Goal: Task Accomplishment & Management: Manage account settings

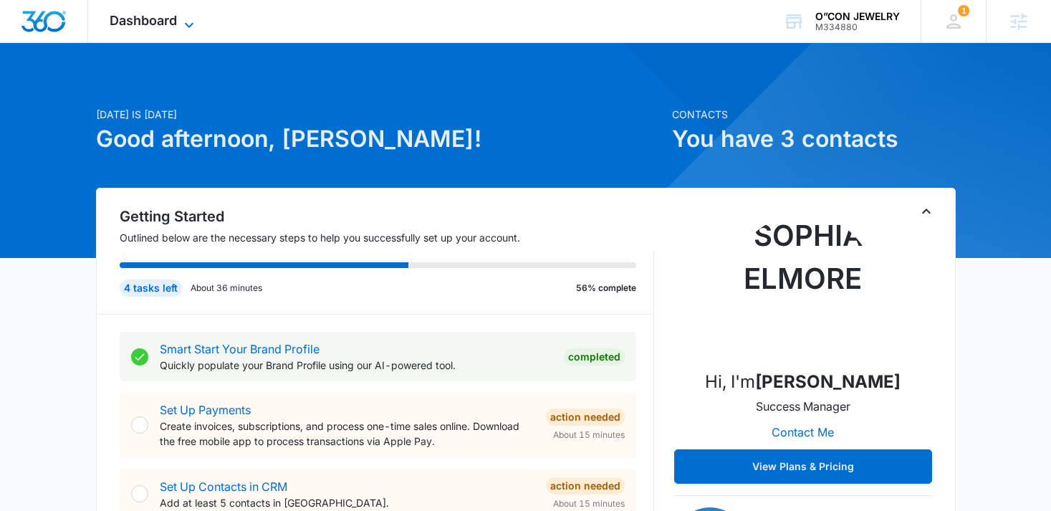
click at [156, 27] on span "Dashboard" at bounding box center [143, 20] width 67 height 15
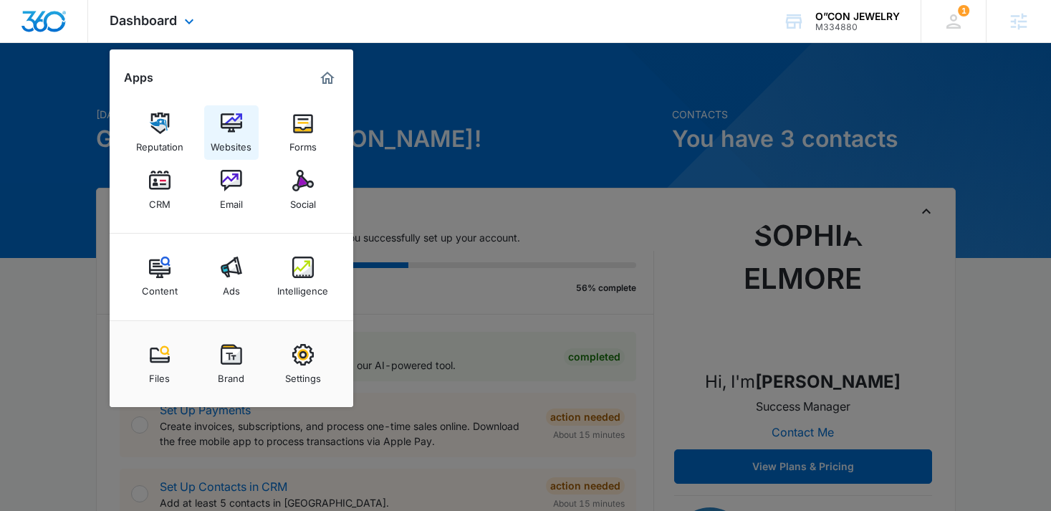
click at [231, 140] on div "Websites" at bounding box center [231, 143] width 41 height 19
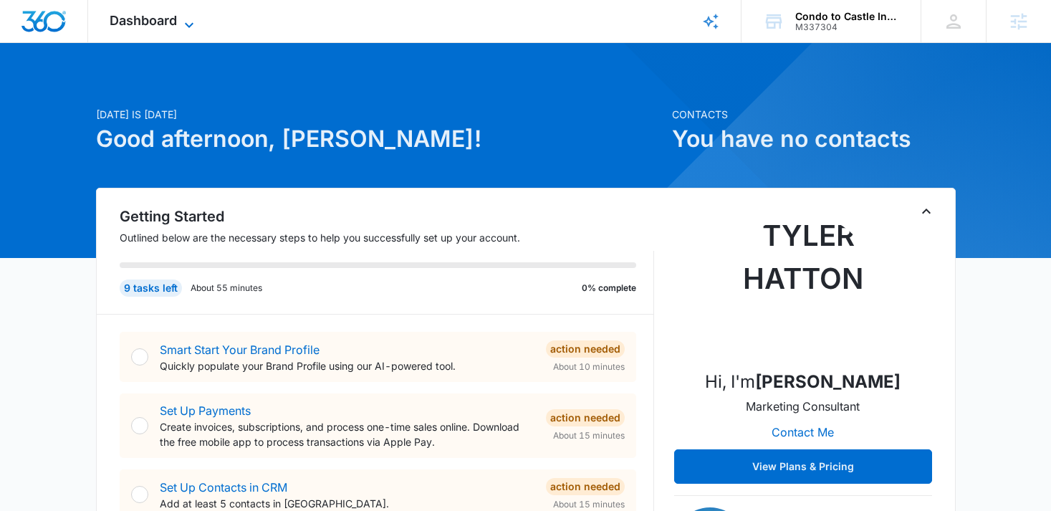
click at [173, 17] on span "Dashboard" at bounding box center [143, 20] width 67 height 15
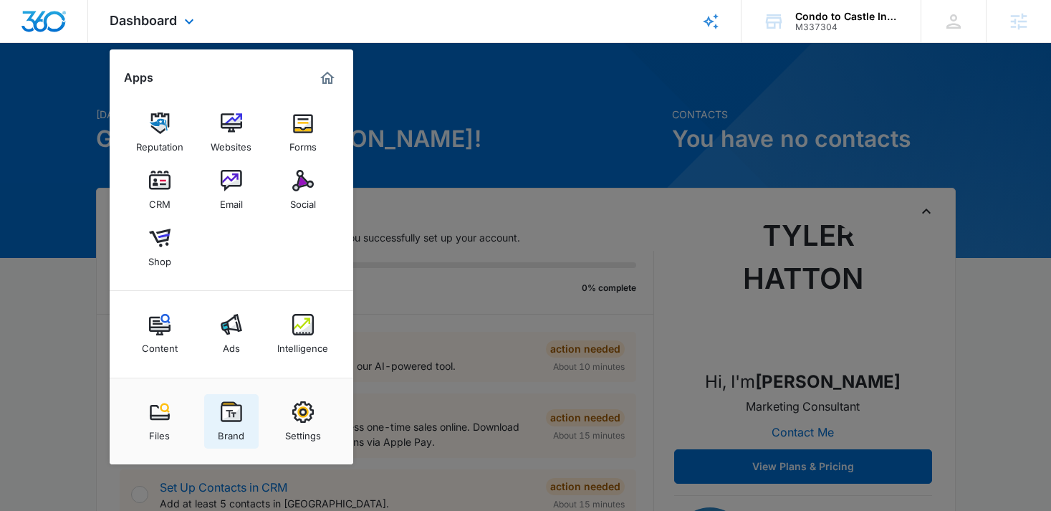
click at [228, 424] on div "Brand" at bounding box center [231, 432] width 27 height 19
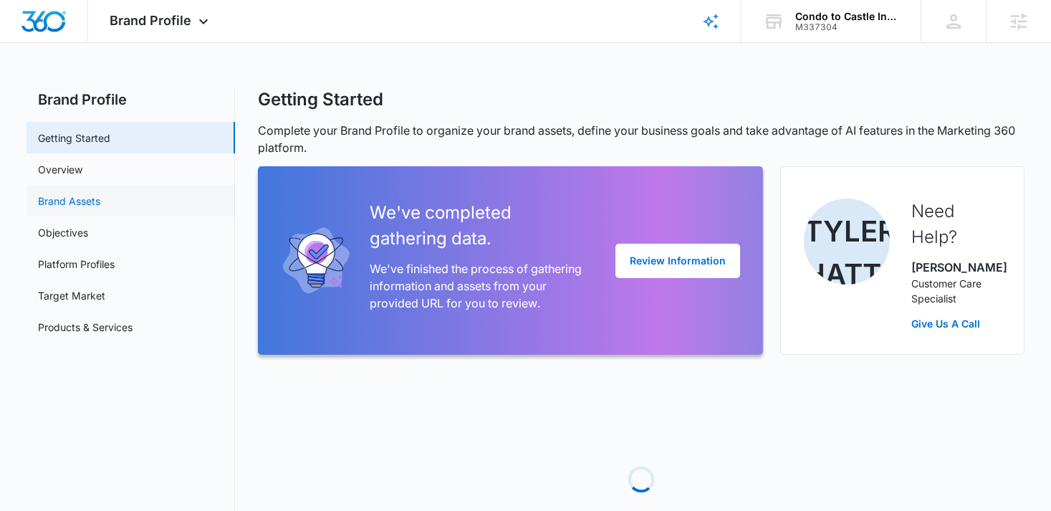
click at [100, 206] on link "Brand Assets" at bounding box center [69, 200] width 62 height 15
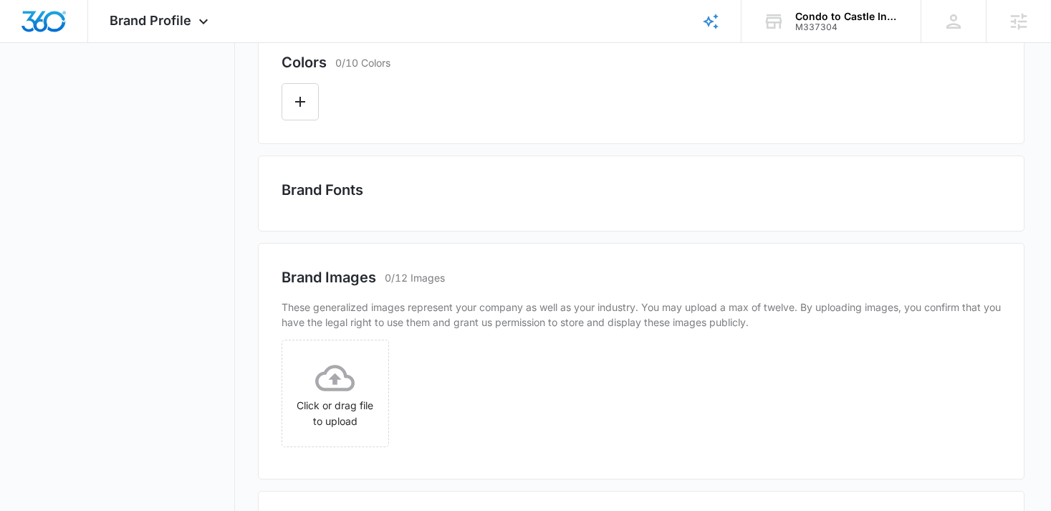
scroll to position [696, 0]
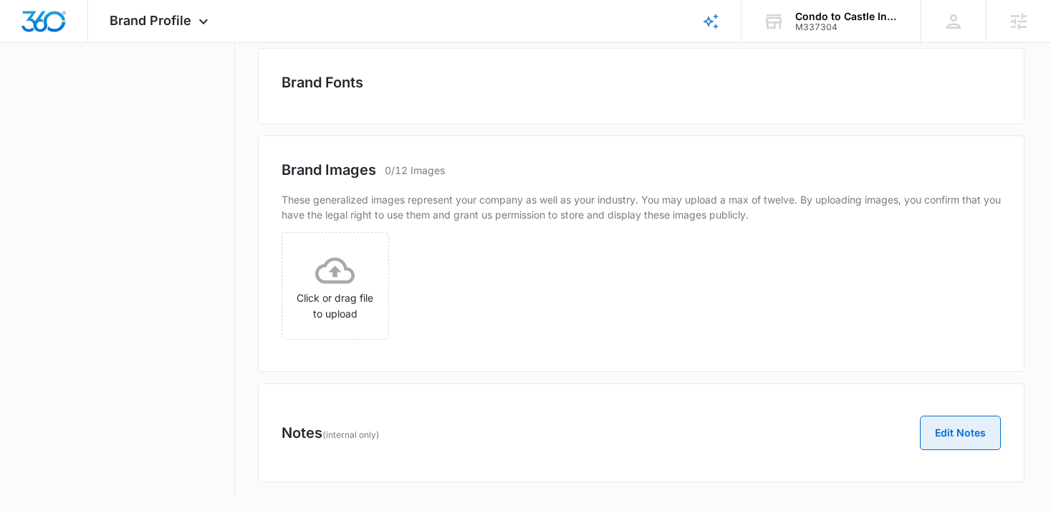
click at [952, 439] on button "Edit Notes" at bounding box center [960, 432] width 81 height 34
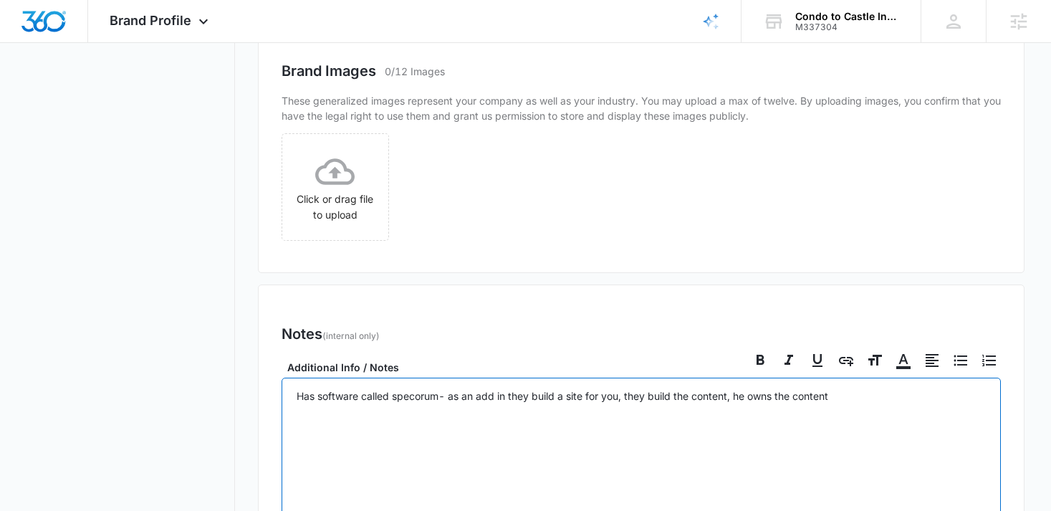
scroll to position [1018, 0]
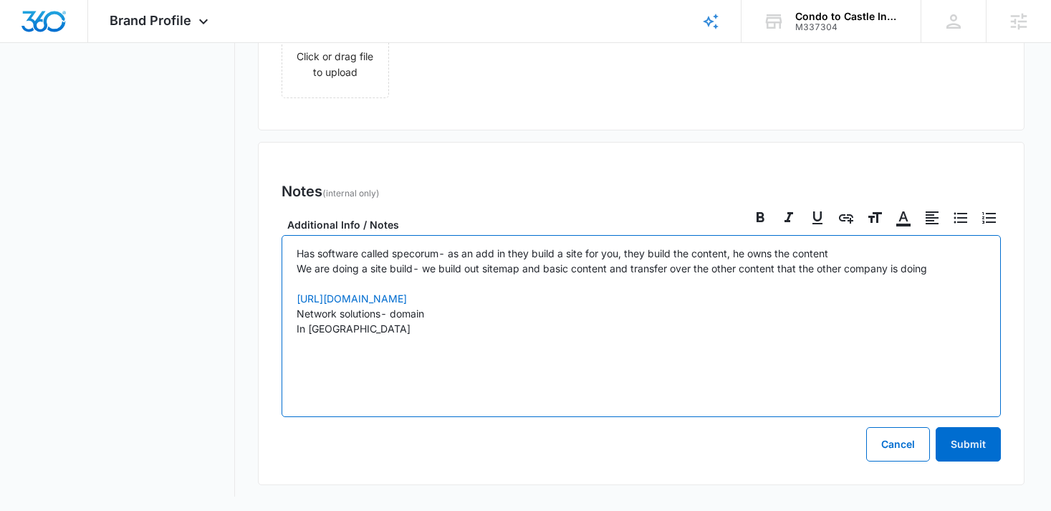
click at [449, 253] on p "Has software called specorum- as an add in they build a site for you, they buil…" at bounding box center [642, 321] width 690 height 150
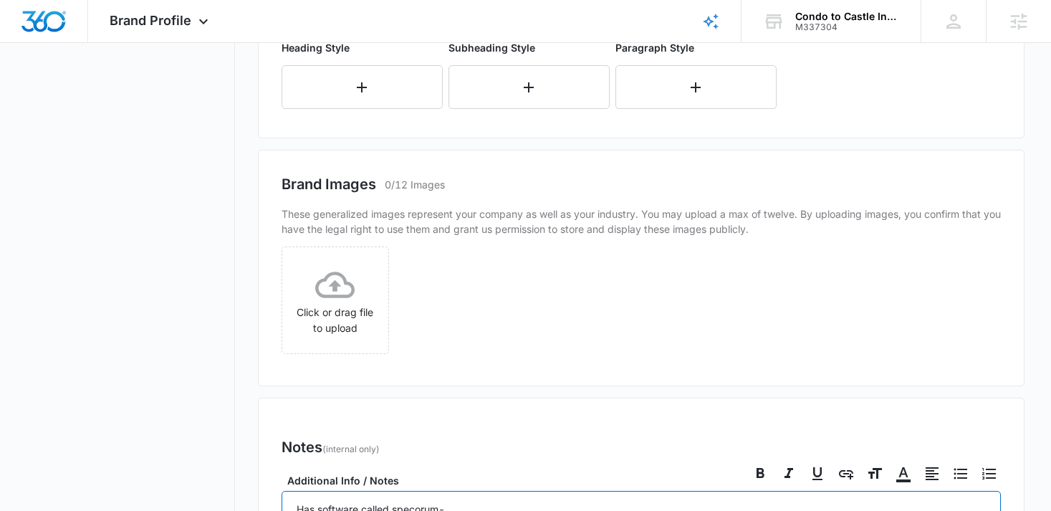
scroll to position [1036, 0]
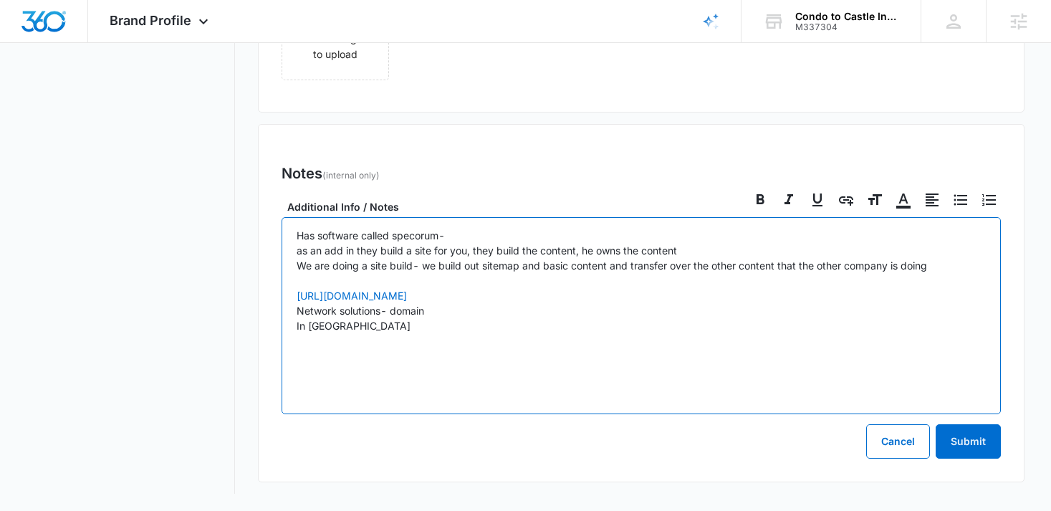
click at [458, 335] on p "Has software called specorum- as an add in they build a site for you, they buil…" at bounding box center [642, 310] width 690 height 165
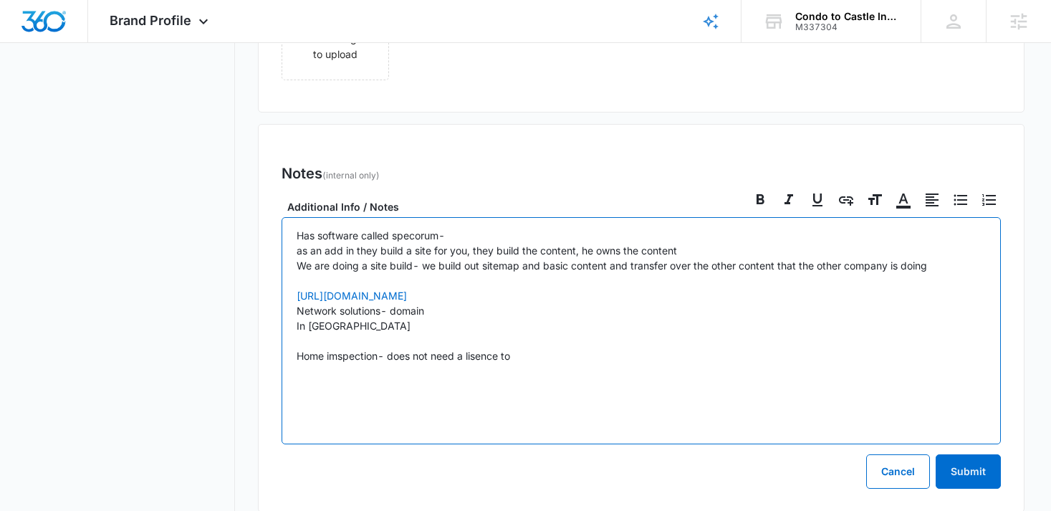
click at [348, 358] on p "Has software called specorum- as an add in they build a site for you, they buil…" at bounding box center [642, 326] width 690 height 196
click at [488, 352] on p "Has software called specorum- as an add in they build a site for you, they buil…" at bounding box center [642, 326] width 690 height 196
click at [481, 362] on p "Has software called specorum- as an add in they build a site for you, they buil…" at bounding box center [642, 326] width 690 height 196
click at [516, 360] on p "Has software called specorum- as an add in they build a site for you, they buil…" at bounding box center [642, 326] width 690 height 196
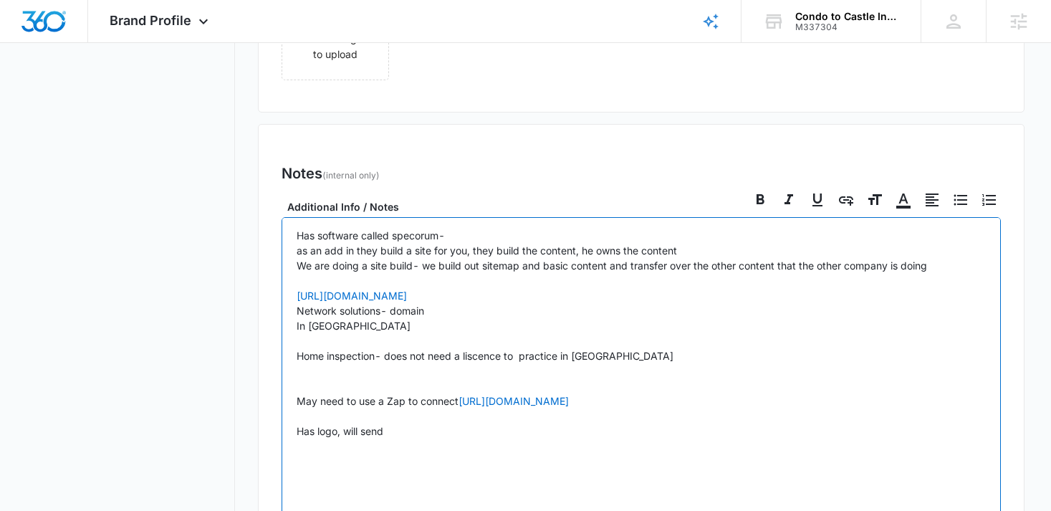
click at [297, 232] on p "Has software called specorum- as an add in they build a site for you, they buil…" at bounding box center [642, 378] width 690 height 301
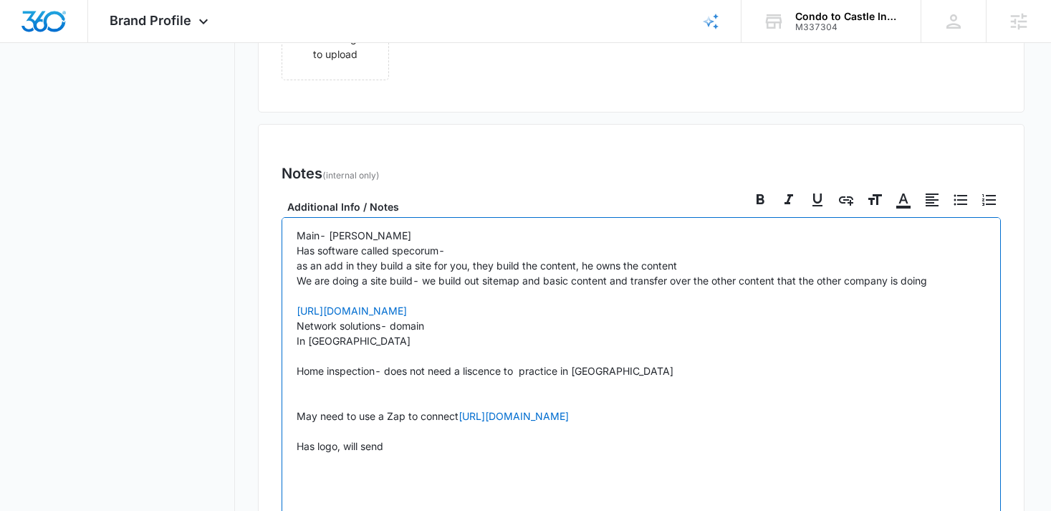
click at [411, 441] on p "Main- POC, John Has software called specorum- as an add in they build a site fo…" at bounding box center [642, 386] width 690 height 316
click at [604, 370] on p "Main- POC, John Has software called specorum- as an add in they build a site fo…" at bounding box center [642, 408] width 690 height 361
click at [378, 373] on p "Main- POC, John Has software called specorum- as an add in they build a site fo…" at bounding box center [642, 408] width 690 height 361
click at [687, 380] on p "Main- POC, John Has software called specorum- as an add in they build a site fo…" at bounding box center [642, 408] width 690 height 361
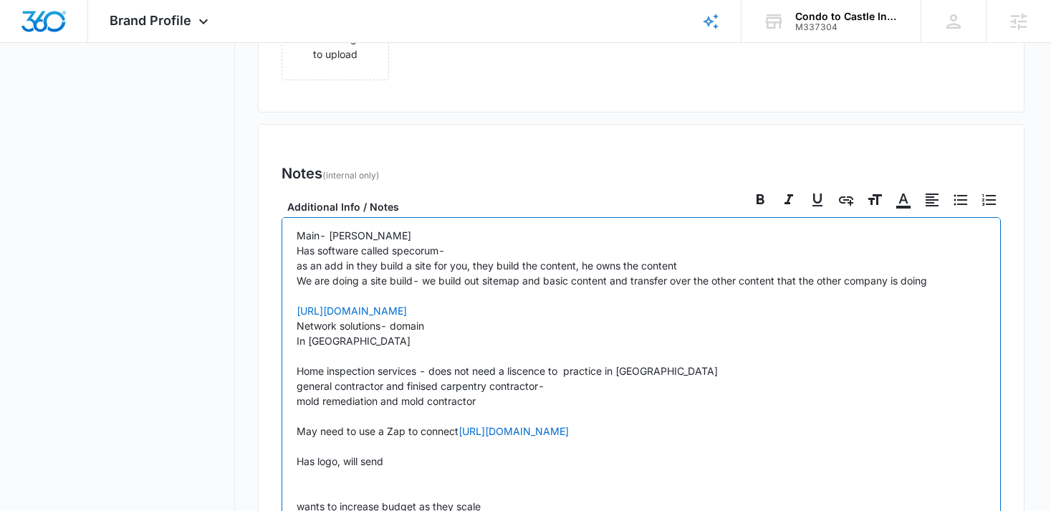
click at [391, 484] on p "Main- POC, John Has software called specorum- as an add in they build a site fo…" at bounding box center [642, 416] width 690 height 376
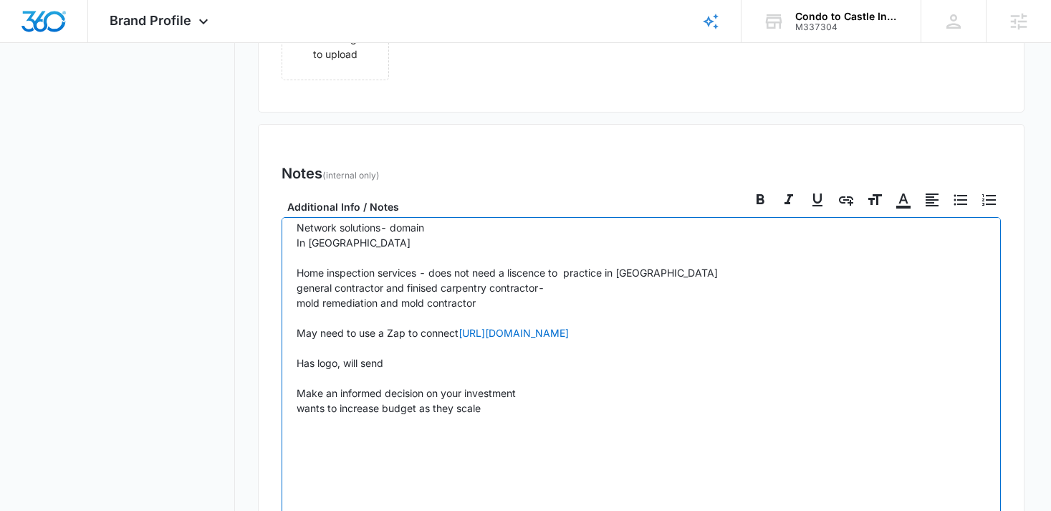
scroll to position [101, 0]
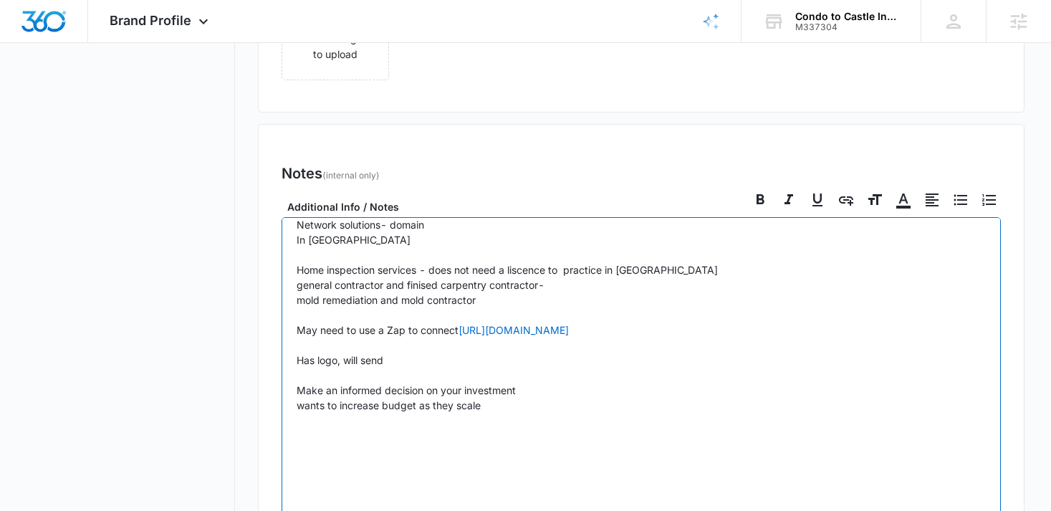
click at [498, 407] on p "Main- POC, John Has software called specorum- as an add in they build a site fo…" at bounding box center [642, 315] width 690 height 376
click at [509, 303] on p "Main- POC, John Has software called specorum- as an add in they build a site fo…" at bounding box center [642, 352] width 690 height 451
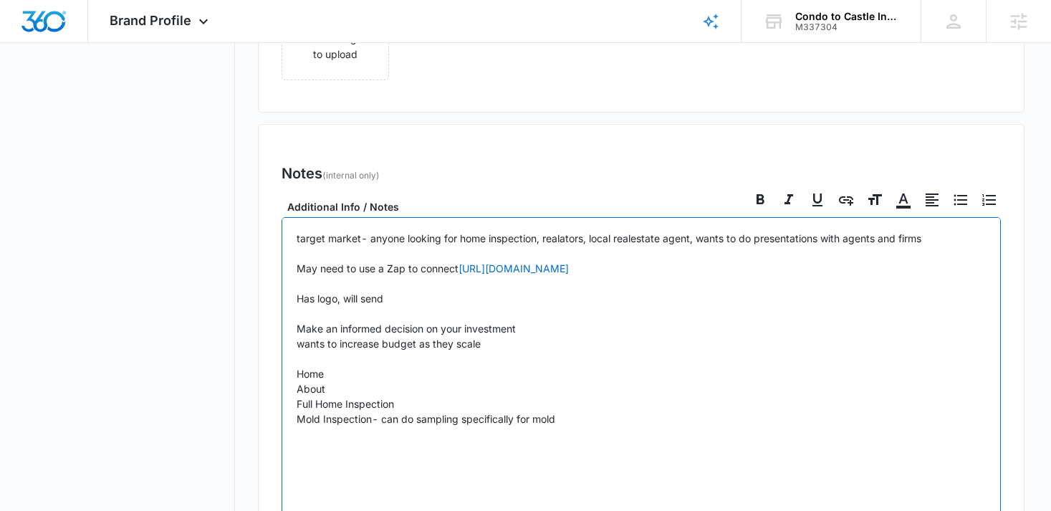
scroll to position [221, 0]
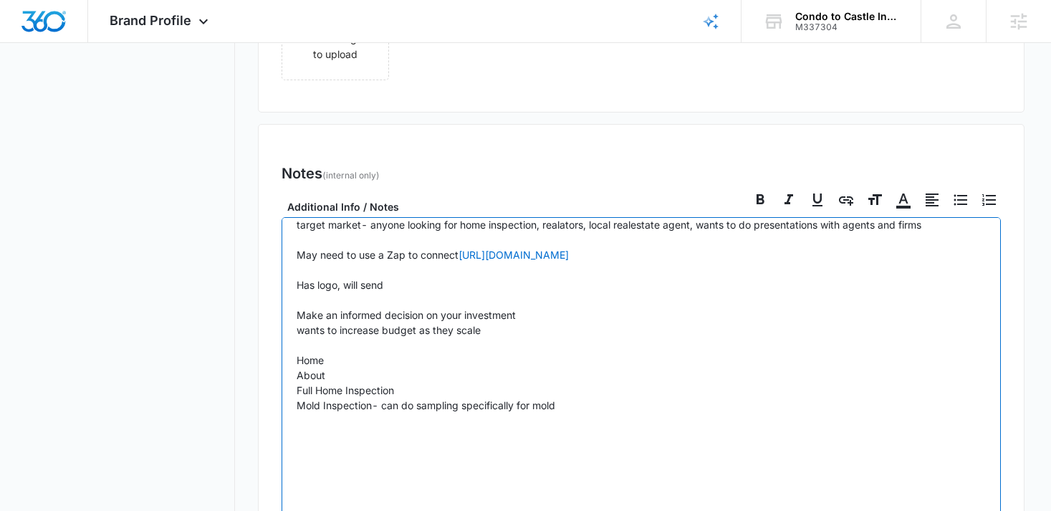
click at [427, 386] on p "Main- POC, John Has software called specorum- as an add in they build a site fo…" at bounding box center [642, 254] width 690 height 496
click at [593, 401] on p "Main- POC, John Has software called specorum- as an add in they build a site fo…" at bounding box center [642, 254] width 690 height 496
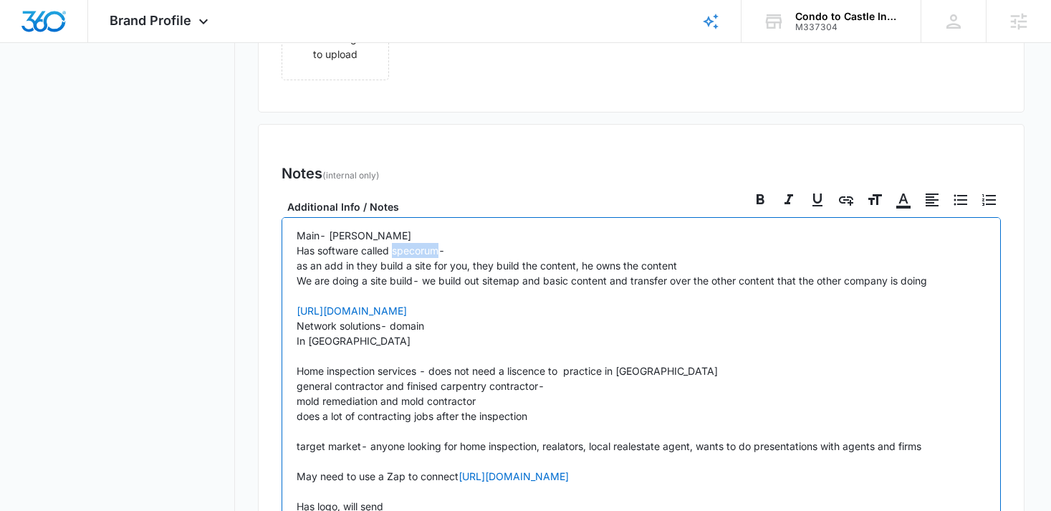
copy p "specorum"
drag, startPoint x: 442, startPoint y: 251, endPoint x: 392, endPoint y: 253, distance: 50.2
click at [392, 254] on p "Main- POC, John Has software called specorum- as an add in they build a site fo…" at bounding box center [642, 506] width 690 height 557
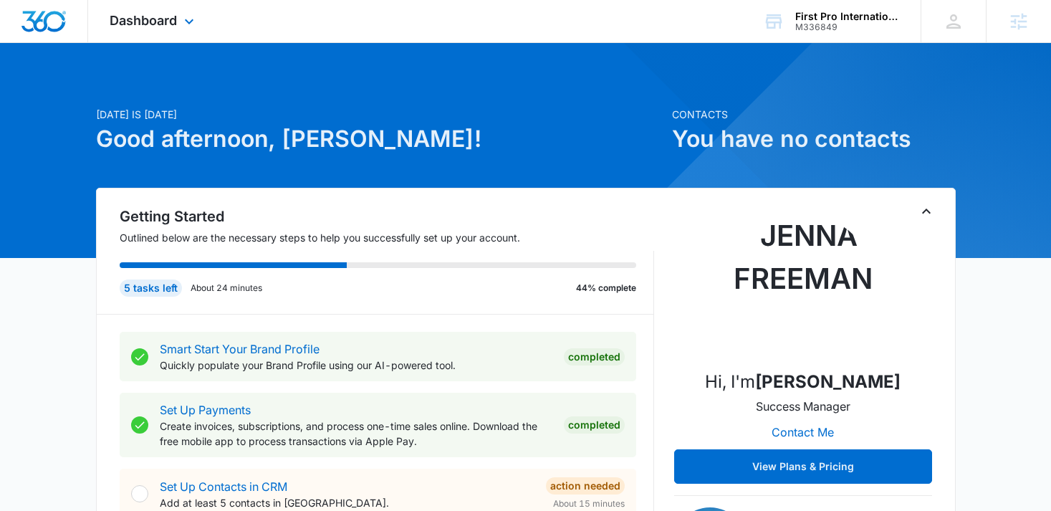
click at [140, 3] on div "Dashboard Apps Reputation Websites Forms CRM Email Social Shop Content Ads Inte…" at bounding box center [153, 21] width 131 height 42
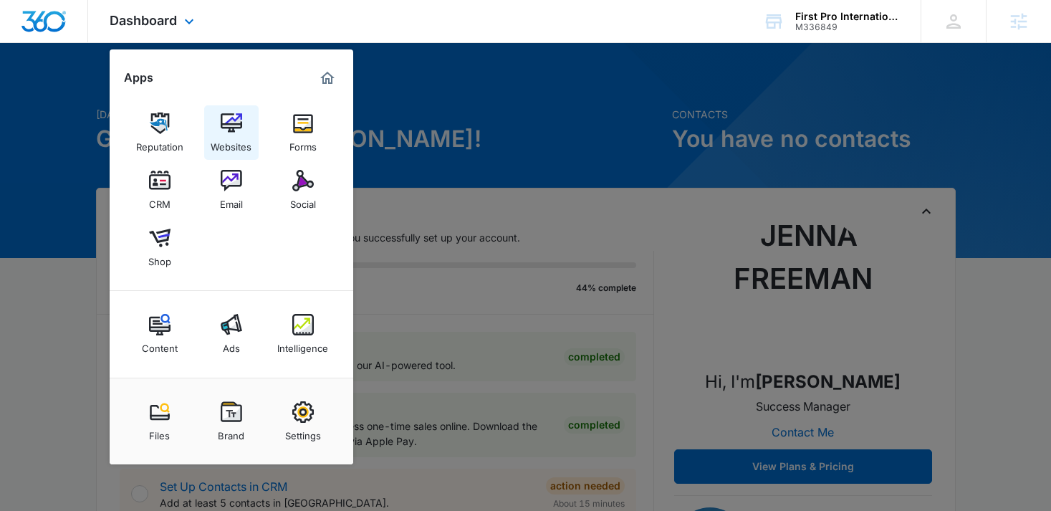
click at [234, 147] on div "Websites" at bounding box center [231, 143] width 41 height 19
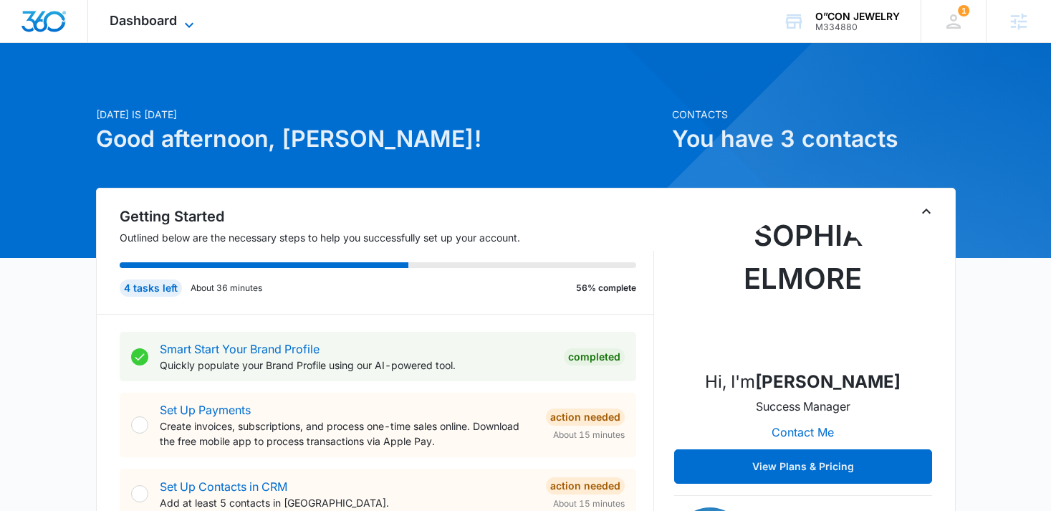
click at [173, 21] on span "Dashboard" at bounding box center [143, 20] width 67 height 15
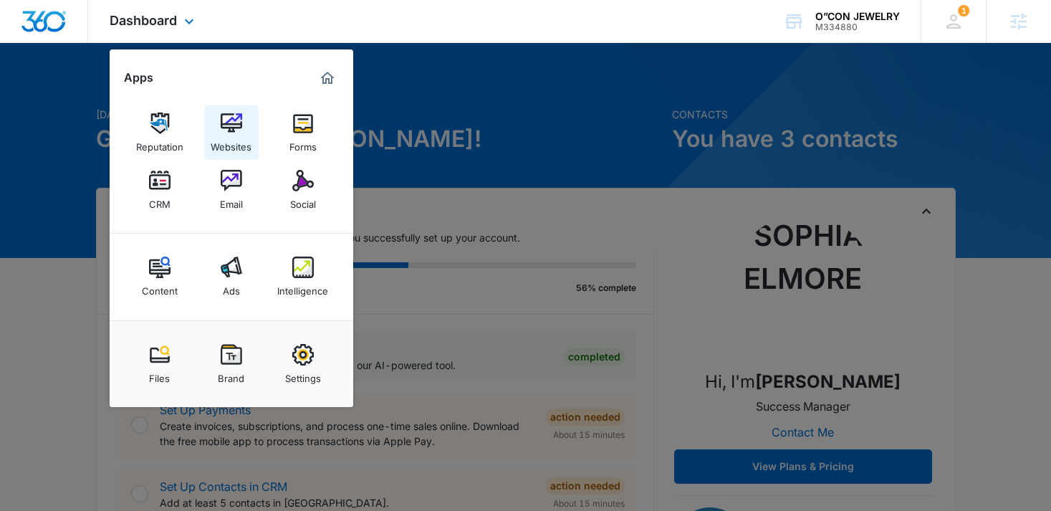
click at [232, 131] on img at bounding box center [231, 122] width 21 height 21
